Goal: Obtain resource: Obtain resource

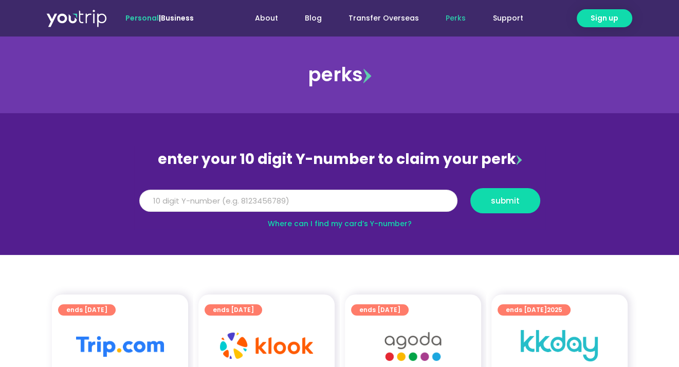
click at [250, 199] on input "Y Number" at bounding box center [298, 201] width 318 height 23
type input "8108337353"
click at [470, 188] on button "submit" at bounding box center [505, 200] width 70 height 25
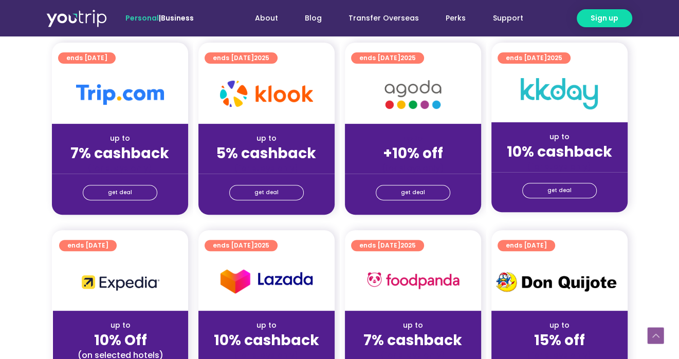
scroll to position [257, 0]
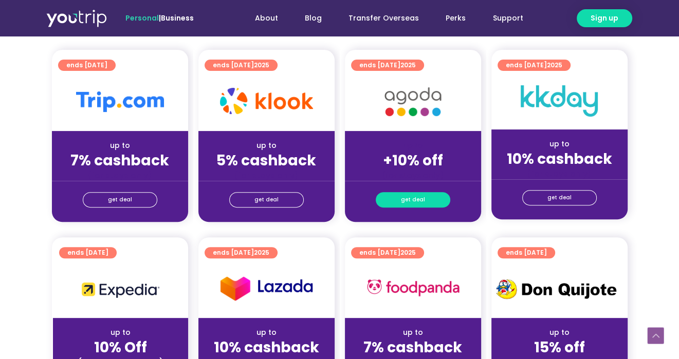
click at [401, 203] on span "get deal" at bounding box center [413, 200] width 24 height 14
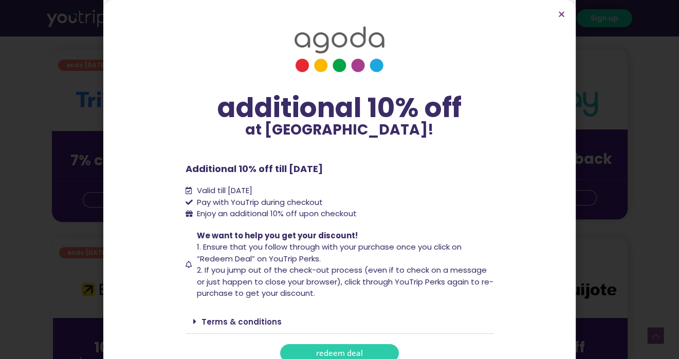
click at [324, 350] on span "redeem deal" at bounding box center [339, 354] width 47 height 8
